Goal: Transaction & Acquisition: Purchase product/service

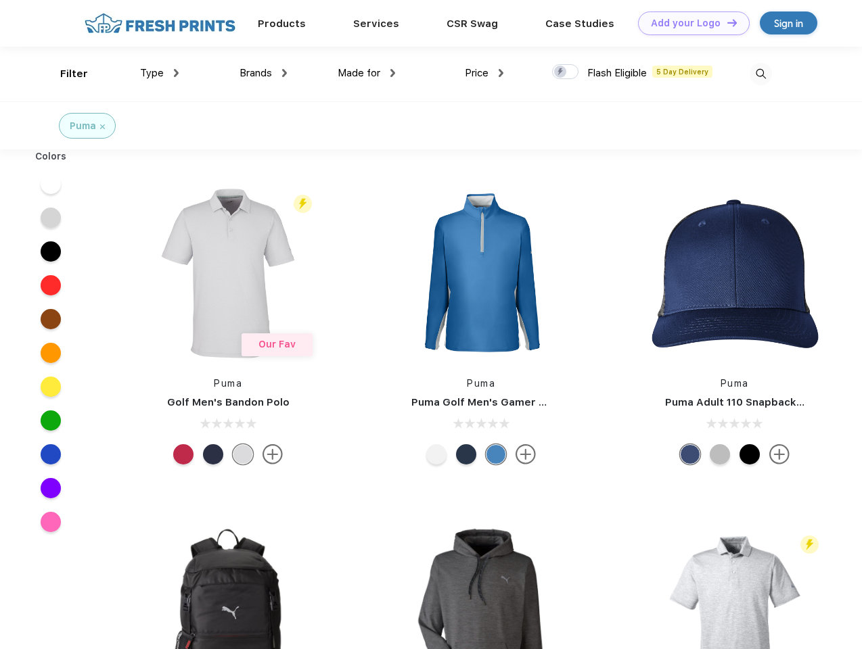
click at [689, 23] on link "Add your Logo Design Tool" at bounding box center [694, 24] width 112 height 24
click at [0, 0] on div "Design Tool" at bounding box center [0, 0] width 0 height 0
click at [726, 22] on link "Add your Logo Design Tool" at bounding box center [694, 24] width 112 height 24
click at [65, 74] on div "Filter" at bounding box center [74, 74] width 28 height 16
click at [160, 73] on span "Type" at bounding box center [152, 73] width 24 height 12
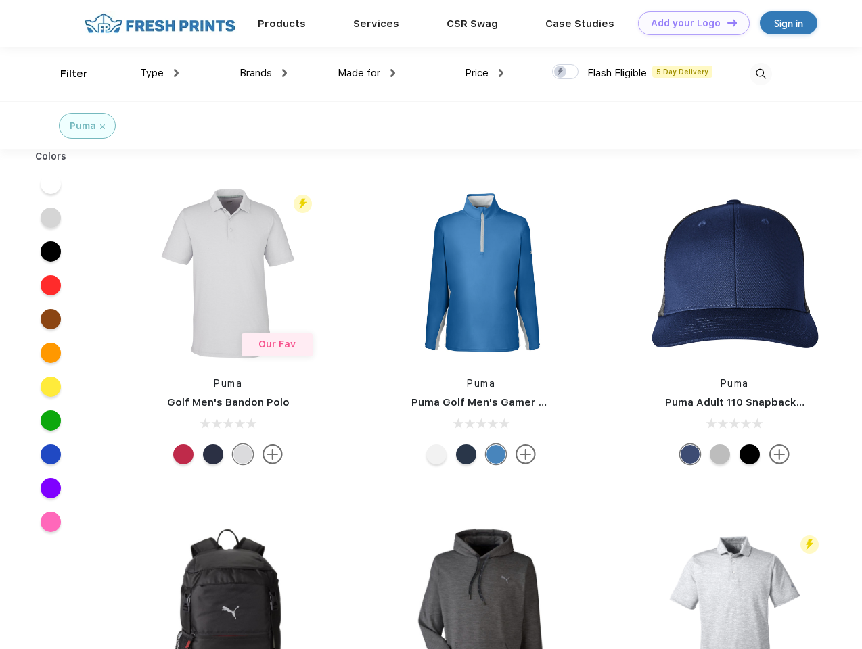
click at [263, 73] on span "Brands" at bounding box center [255, 73] width 32 height 12
click at [367, 73] on span "Made for" at bounding box center [359, 73] width 43 height 12
click at [484, 73] on span "Price" at bounding box center [477, 73] width 24 height 12
click at [566, 72] on div at bounding box center [565, 71] width 26 height 15
click at [561, 72] on input "checkbox" at bounding box center [556, 68] width 9 height 9
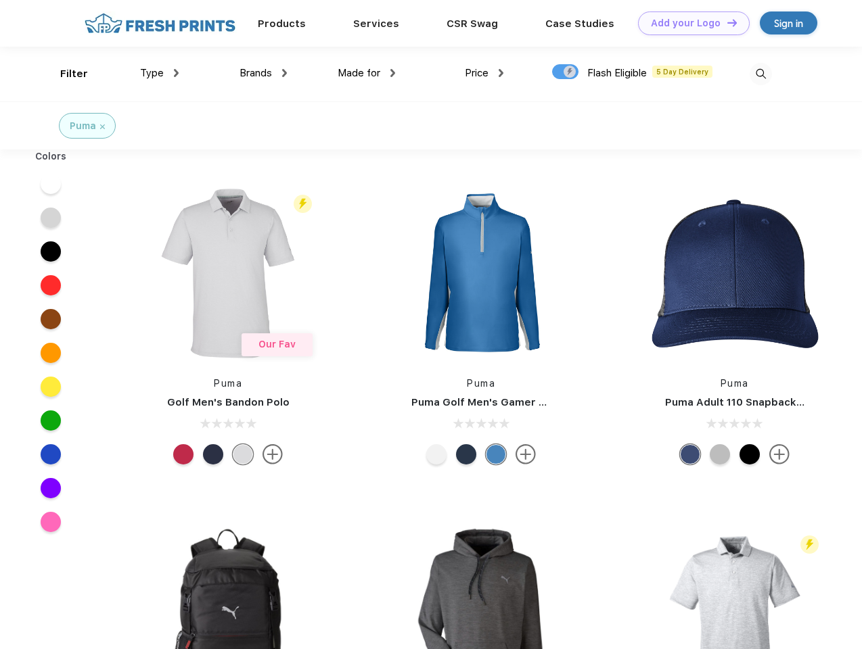
click at [760, 74] on img at bounding box center [761, 74] width 22 height 22
